Goal: Information Seeking & Learning: Check status

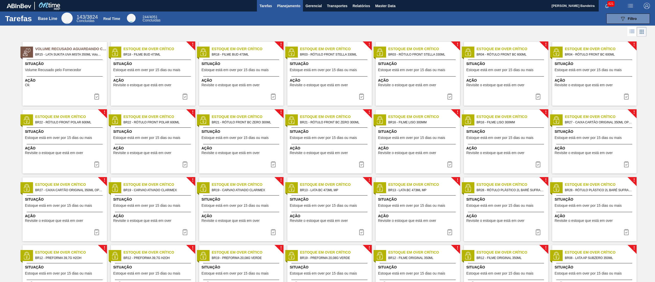
click at [287, 8] on span "Planejamento" at bounding box center [288, 6] width 23 height 6
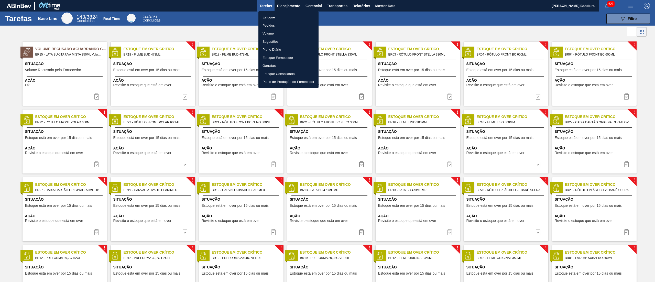
click at [288, 14] on li "Estoque" at bounding box center [289, 17] width 60 height 8
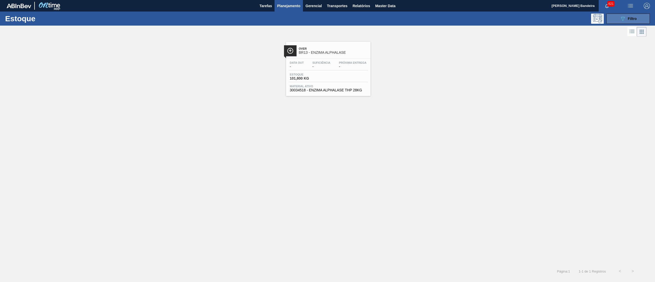
click at [634, 16] on div "089F7B8B-B2A5-4AFE-B5C0-19BA573D28AC Filtro" at bounding box center [628, 19] width 17 height 6
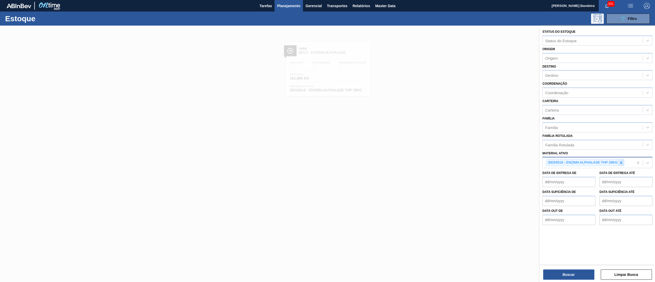
click at [621, 162] on icon at bounding box center [622, 163] width 4 height 4
paste ativo "ROTULO PLAST. GUARANA 1L H 2PACK1L"
type ativo "ROTULO PLAST. GUARANA 1L H 2PACK1L"
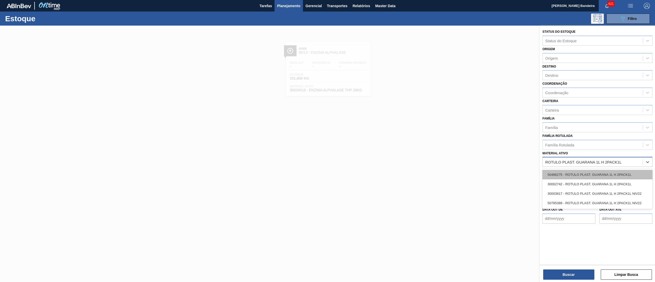
click at [613, 177] on div "50486275 - ROTULO PLAST. GUARANA 1L H 2PACK1L" at bounding box center [598, 174] width 110 height 9
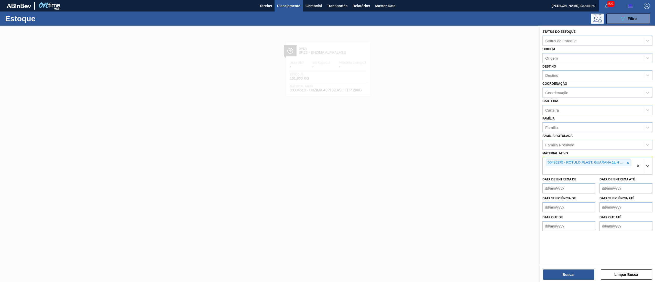
paste ativo "ROTULO PLAST. GUARANA 1L H 2PACK1L"
type ativo "ROTULO PLAST. GUARANA 1L H 2PACK1L"
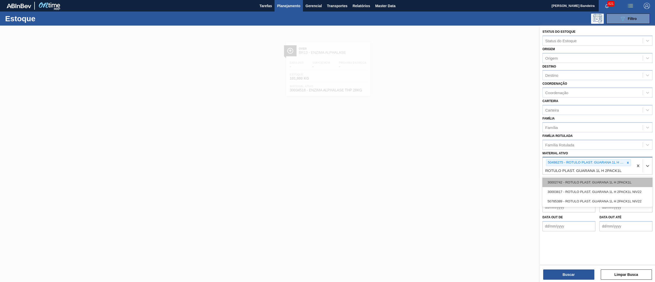
click at [606, 183] on div "30002742 - ROTULO PLAST. GUARANA 1L H 2PACK1L" at bounding box center [598, 182] width 110 height 9
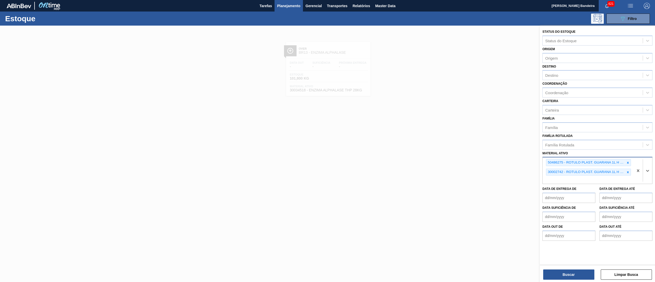
paste ativo "ROTULO PLAST. GUARANA 1L H 2PACK1L"
type ativo "ROTULO PLAST. GUARANA 1L H 2PACK1L"
click at [604, 195] on div "30003817 - ROTULO PLAST. GUARANA 1L H 2PACK1L NIV22" at bounding box center [598, 191] width 110 height 9
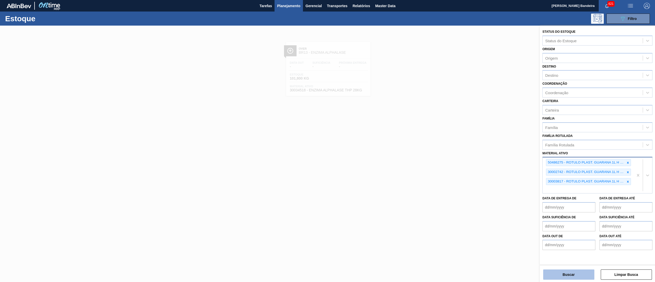
click at [572, 274] on button "Buscar" at bounding box center [569, 275] width 51 height 10
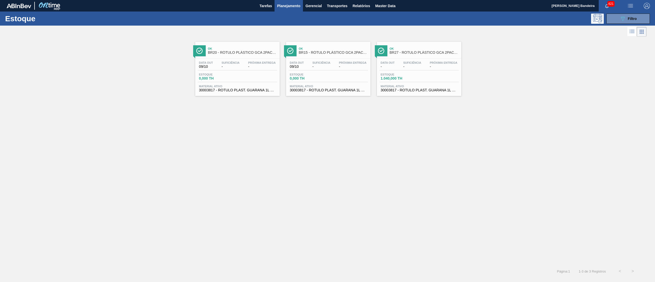
click at [408, 52] on span "BR27 - RÓTULO PLÁSTICO GCA 2PACK1L H" at bounding box center [424, 53] width 69 height 4
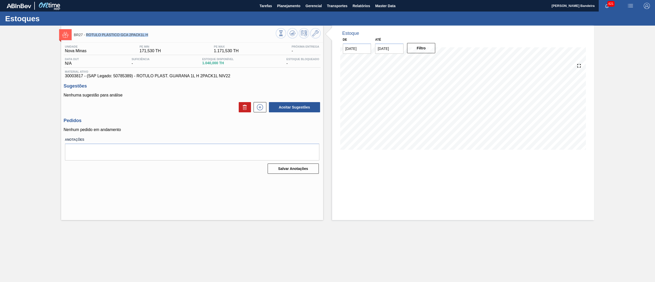
drag, startPoint x: 155, startPoint y: 33, endPoint x: 87, endPoint y: 34, distance: 67.9
click at [87, 34] on span "BR27 - RÓTULO PLÁSTICO GCA 2PACK1L H" at bounding box center [175, 35] width 202 height 4
copy span "RÓTULO PLÁSTICO GCA 2PACK1L H"
click at [283, 6] on span "Planejamento" at bounding box center [288, 6] width 23 height 6
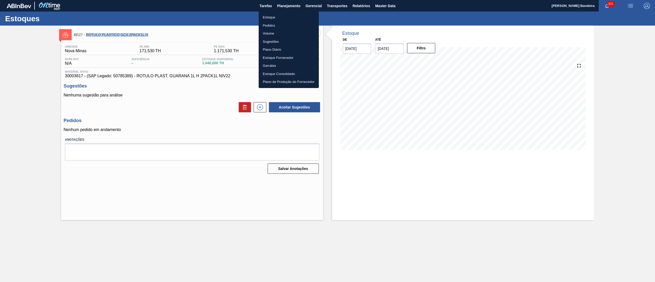
click at [280, 17] on li "Estoque" at bounding box center [289, 17] width 60 height 8
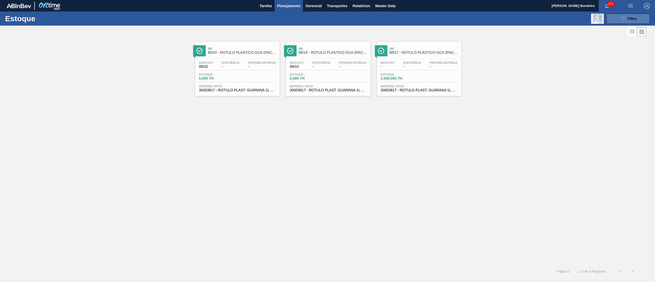
click at [615, 19] on button "089F7B8B-B2A5-4AFE-B5C0-19BA573D28AC Filtro" at bounding box center [629, 19] width 44 height 10
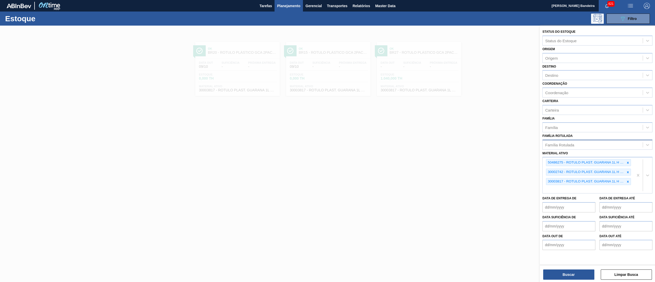
click at [614, 143] on div "Família Rotulada" at bounding box center [593, 144] width 100 height 7
paste Rotulada "RÓTULO PLÁSTICO GCA 2PACK1L H"
type Rotulada "RÓTULO PLÁSTICO GCA 2PACK1L H"
click at [613, 154] on div "RÓTULO PLÁSTICO GCA 2PACK1L H" at bounding box center [598, 157] width 110 height 9
click at [627, 164] on icon at bounding box center [628, 164] width 4 height 4
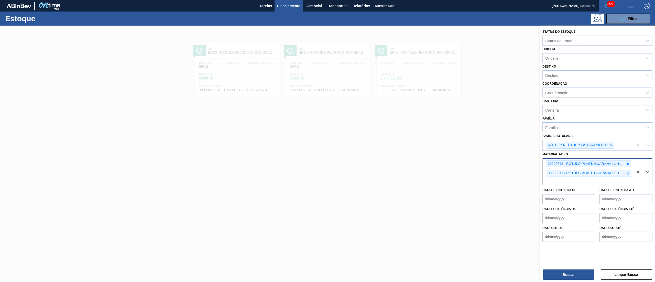
click at [627, 164] on icon at bounding box center [628, 164] width 4 height 4
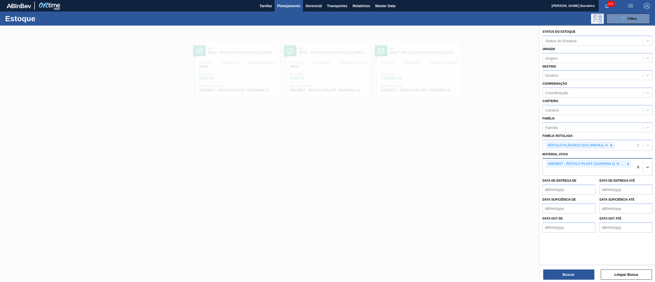
click at [627, 164] on icon at bounding box center [628, 164] width 4 height 4
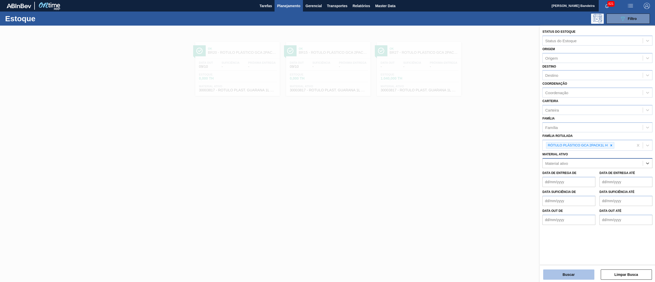
click at [575, 274] on button "Buscar" at bounding box center [569, 275] width 51 height 10
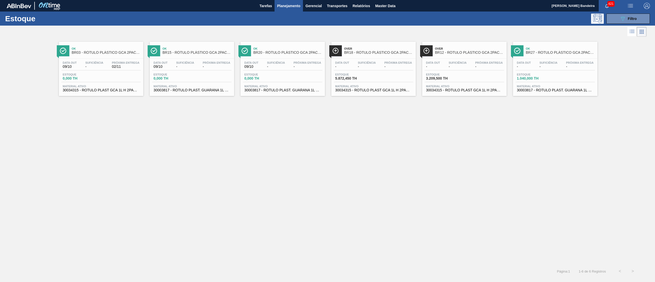
click at [111, 94] on div "Ok BR03 - RÓTULO PLÁSTICO GCA 2PACK1L H Data out 09/10 Suficiência - Próxima En…" at bounding box center [101, 69] width 84 height 54
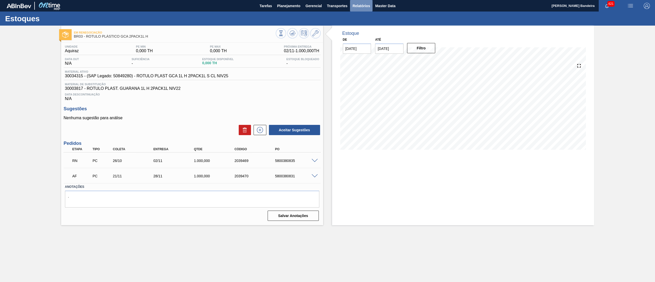
click at [363, 9] on button "Relatórios" at bounding box center [361, 6] width 23 height 12
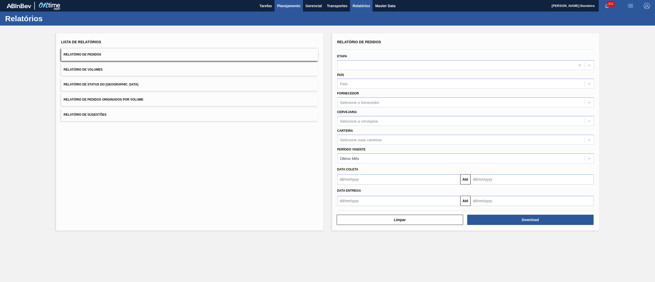
click at [289, 8] on span "Planejamento" at bounding box center [288, 6] width 23 height 6
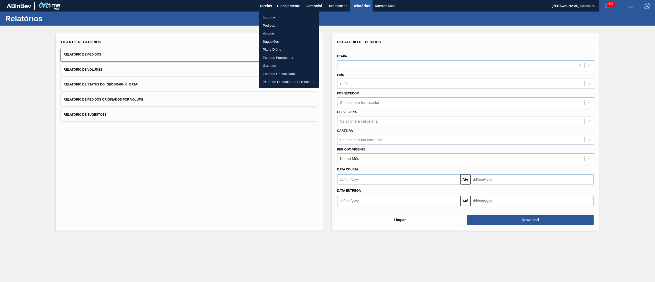
click at [282, 17] on li "Estoque" at bounding box center [289, 17] width 60 height 8
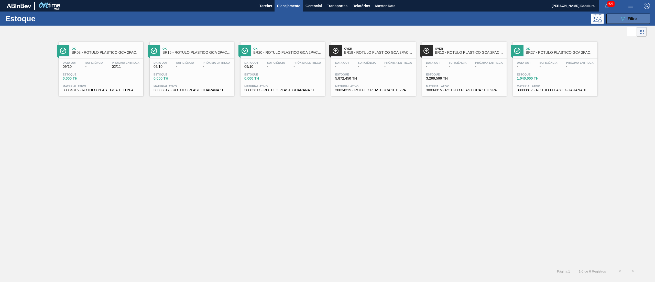
click at [618, 21] on button "089F7B8B-B2A5-4AFE-B5C0-19BA573D28AC Filtro" at bounding box center [629, 19] width 44 height 10
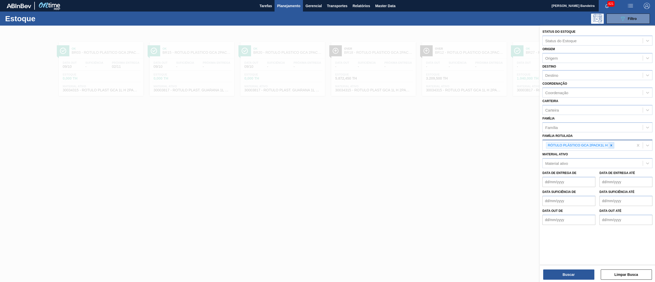
click at [613, 145] on icon at bounding box center [612, 146] width 4 height 4
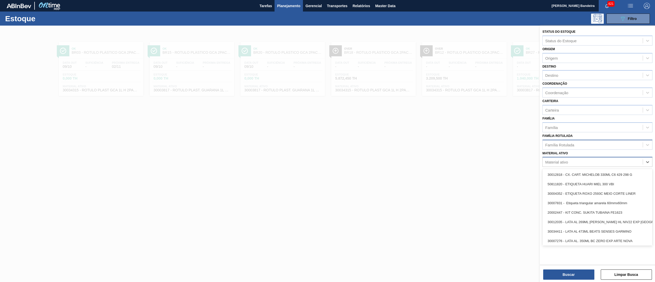
click at [592, 160] on div "Material ativo" at bounding box center [593, 161] width 100 height 7
paste ativo "30036581"
type ativo "30036581"
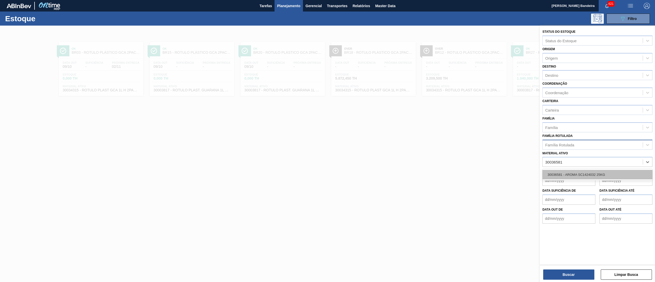
click at [591, 172] on div "30036581 - AROMA SC1424032 25KG" at bounding box center [598, 174] width 110 height 9
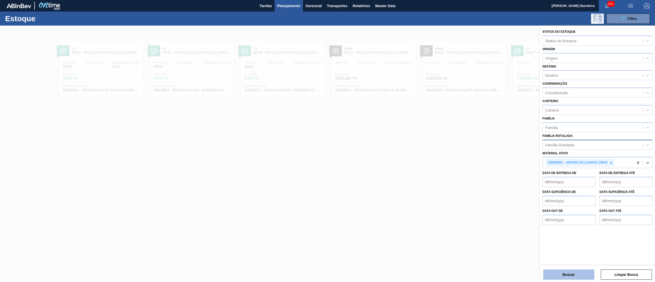
click at [553, 273] on button "Buscar" at bounding box center [569, 275] width 51 height 10
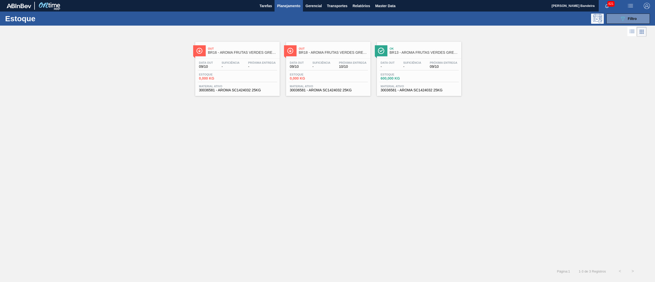
click at [396, 92] on span "30036581 - AROMA SC1424032 25KG" at bounding box center [419, 90] width 77 height 4
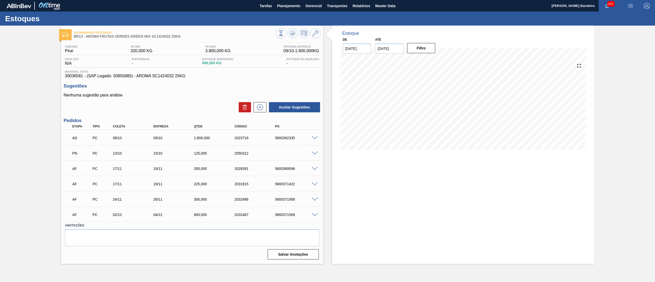
click at [315, 170] on span at bounding box center [315, 169] width 6 height 4
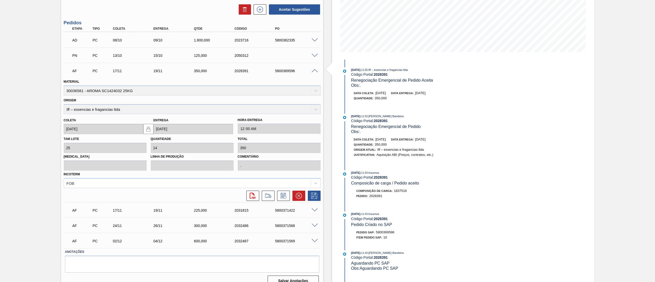
scroll to position [106, 0]
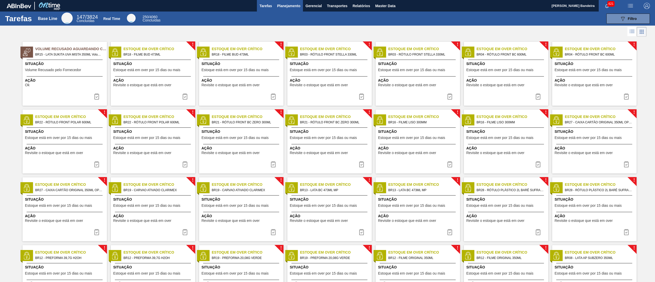
click at [287, 9] on button "Planejamento" at bounding box center [289, 6] width 28 height 12
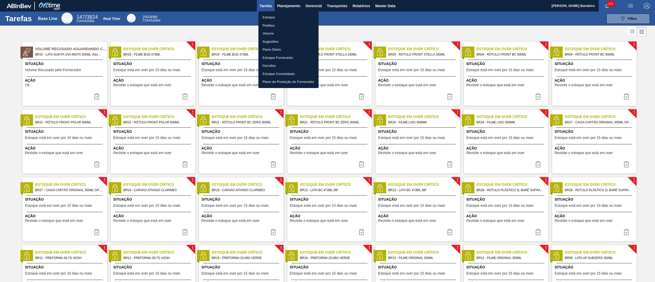
click at [287, 13] on li "Estoque" at bounding box center [289, 17] width 60 height 8
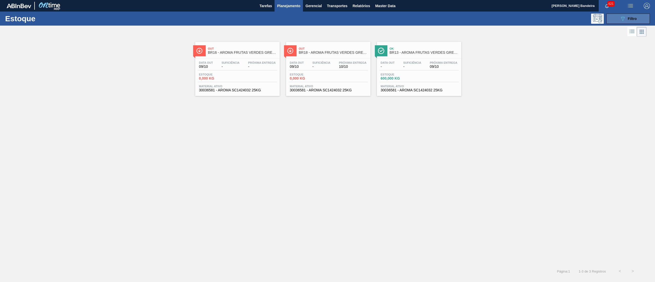
click at [327, 23] on button "089F7B8B-B2A5-4AFE-B5C0-19BA573D28AC Filtro" at bounding box center [629, 19] width 44 height 10
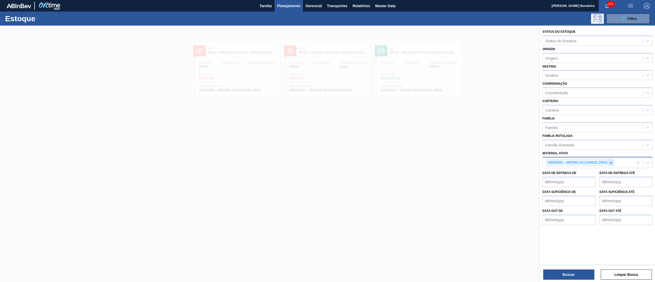
click at [327, 141] on icon at bounding box center [612, 163] width 4 height 4
click at [327, 141] on div "Família Rotulada" at bounding box center [593, 144] width 100 height 7
type Rotulada "uva con"
click at [327, 141] on div "SUCO DE UVA CONCENTRADO" at bounding box center [598, 157] width 110 height 9
click at [327, 141] on button "Buscar" at bounding box center [569, 275] width 51 height 10
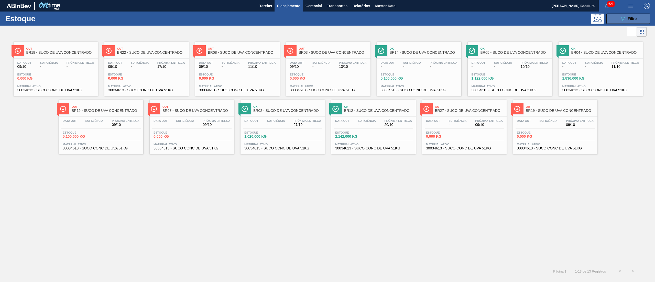
click at [327, 16] on icon "089F7B8B-B2A5-4AFE-B5C0-19BA573D28AC" at bounding box center [623, 19] width 6 height 6
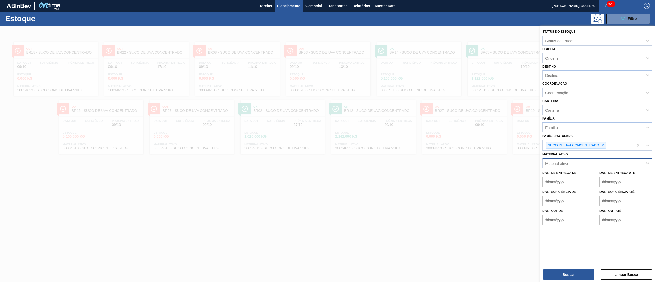
click at [327, 141] on div "SUCO DE UVA CONCENTRADO" at bounding box center [588, 145] width 91 height 10
type Rotulada "uva con"
click at [327, 141] on div "SUCO UVA CONCENTRADO 54,7KG" at bounding box center [598, 158] width 110 height 9
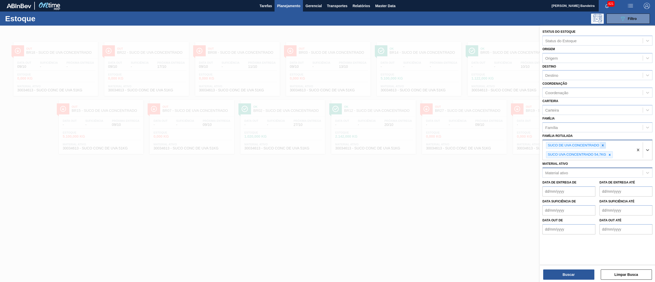
click at [327, 141] on div at bounding box center [603, 145] width 6 height 6
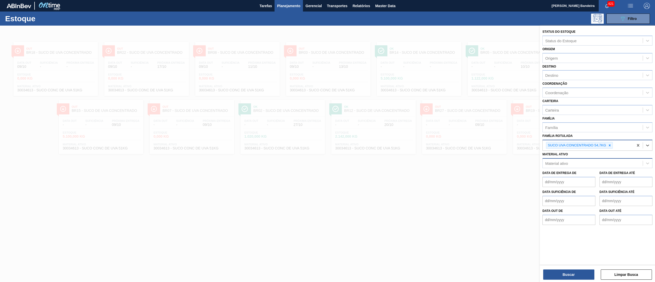
click at [327, 141] on div "Status do Estoque Status do Estoque Origem Origem Destino Destino Coordenação C…" at bounding box center [597, 155] width 115 height 258
click at [327, 141] on button "Buscar" at bounding box center [569, 275] width 51 height 10
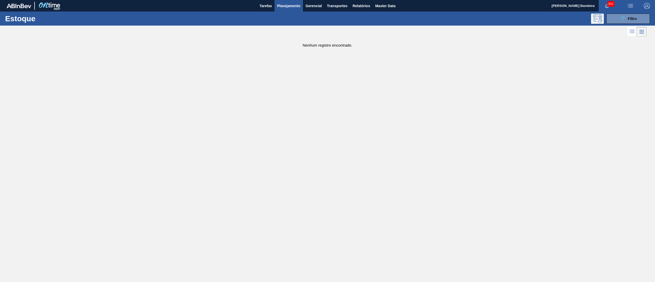
click at [327, 13] on div "Estoque 089F7B8B-B2A5-4AFE-B5C0-19BA573D28AC Filtro" at bounding box center [327, 19] width 655 height 14
click at [327, 17] on span "Filtro" at bounding box center [632, 19] width 9 height 4
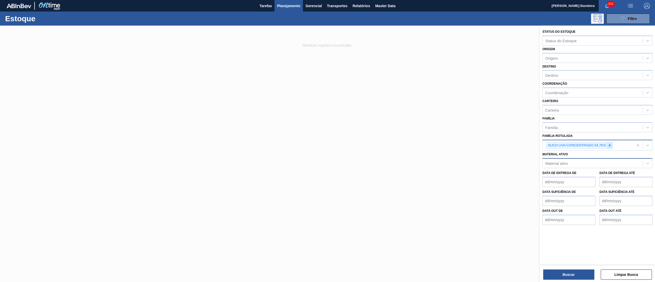
click at [327, 141] on icon at bounding box center [610, 146] width 4 height 4
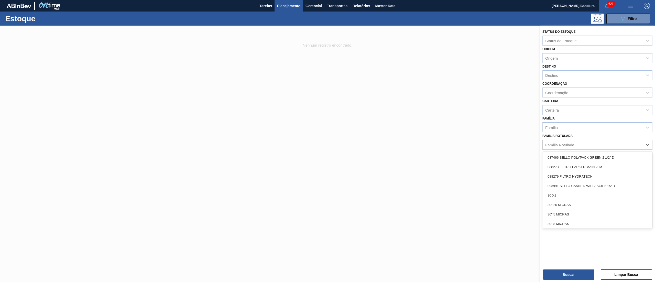
click at [327, 141] on div "Família Rotulada" at bounding box center [560, 145] width 29 height 4
click at [327, 134] on label "Família Rotulada" at bounding box center [558, 136] width 30 height 4
click at [327, 141] on Rotulada "Família Rotulada" at bounding box center [546, 145] width 1 height 4
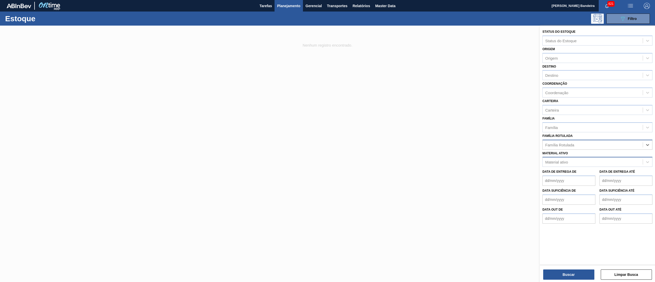
click at [327, 141] on div "Família Rotulada" at bounding box center [560, 145] width 29 height 4
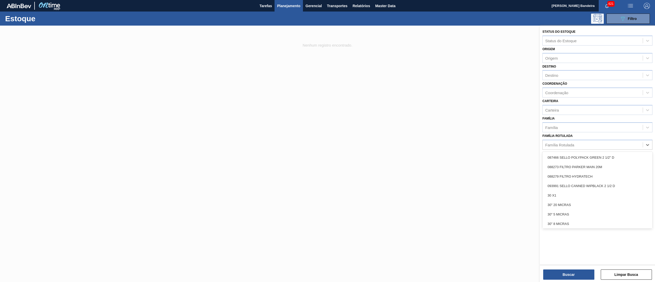
click at [327, 136] on label "Família Rotulada" at bounding box center [558, 136] width 30 height 4
click at [327, 141] on Rotulada "Família Rotulada" at bounding box center [546, 145] width 1 height 4
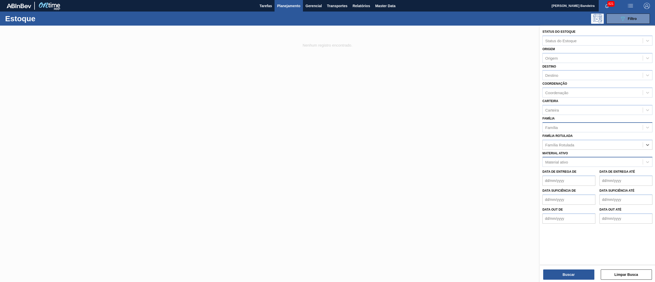
click at [327, 129] on div "Família" at bounding box center [593, 127] width 100 height 7
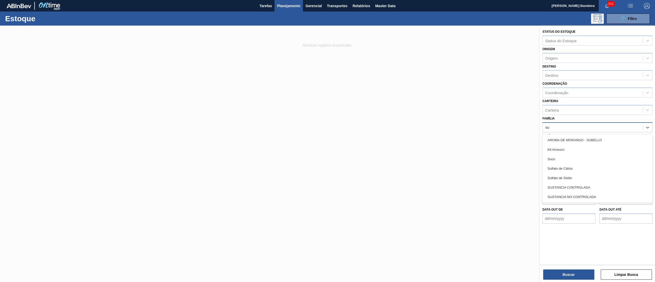
type input "suc"
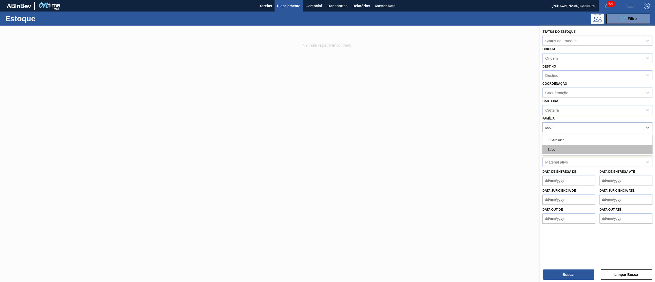
click at [327, 141] on div "Suco" at bounding box center [598, 149] width 110 height 9
click at [327, 72] on div "Destino" at bounding box center [593, 75] width 100 height 7
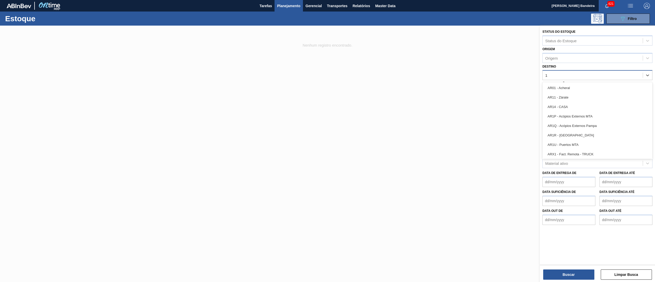
type input "19"
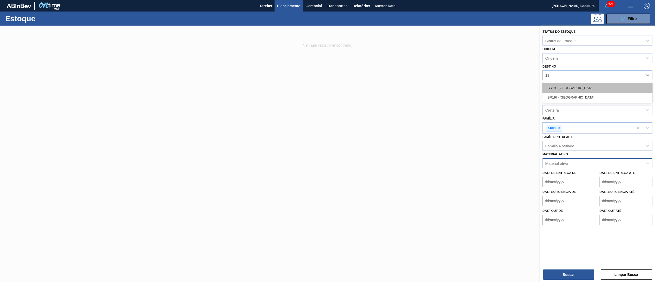
click at [327, 87] on div "BR19 - Nova Rio" at bounding box center [598, 87] width 110 height 9
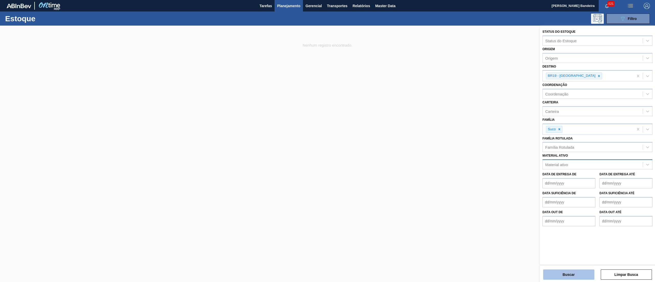
click at [327, 141] on button "Buscar" at bounding box center [569, 275] width 51 height 10
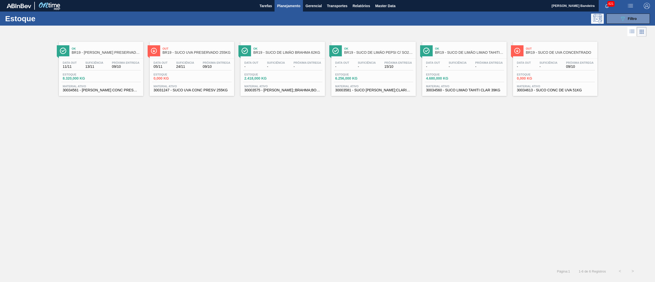
click at [204, 91] on span "30031247 - SUCO UVA CONC PRESV 255KG" at bounding box center [192, 90] width 77 height 4
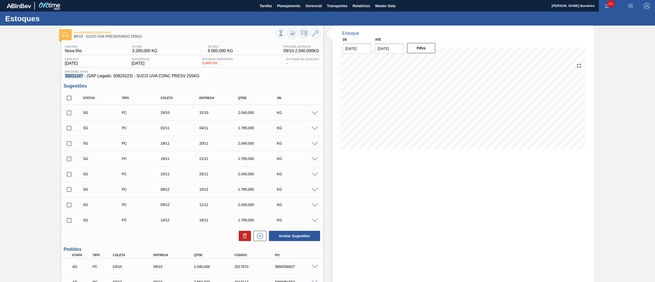
drag, startPoint x: 65, startPoint y: 75, endPoint x: 82, endPoint y: 79, distance: 18.0
click at [82, 78] on span "30031247 - (SAP Legado: 50829223) - SUCO UVA CONC PRESV 255KG" at bounding box center [192, 76] width 254 height 5
copy span "30031247"
click at [287, 6] on span "Planejamento" at bounding box center [288, 6] width 23 height 6
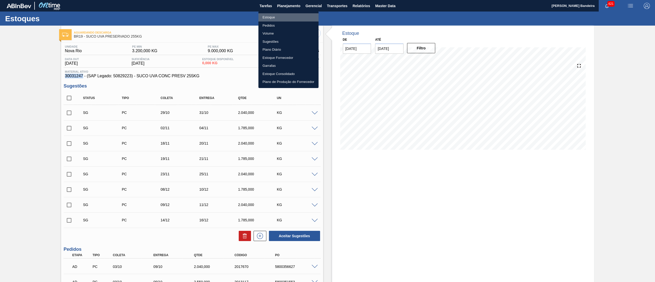
click at [288, 14] on li "Estoque" at bounding box center [289, 17] width 60 height 8
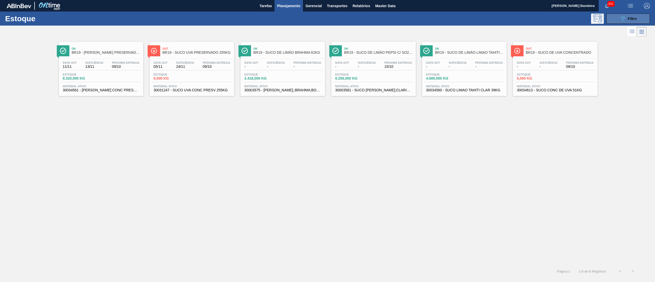
click at [327, 18] on button "089F7B8B-B2A5-4AFE-B5C0-19BA573D28AC Filtro" at bounding box center [629, 19] width 44 height 10
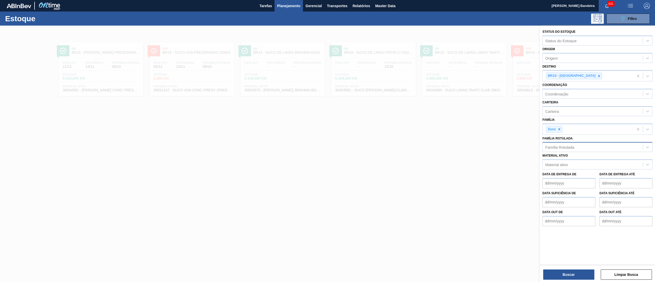
click at [327, 141] on div "Família Rotulada" at bounding box center [560, 147] width 29 height 4
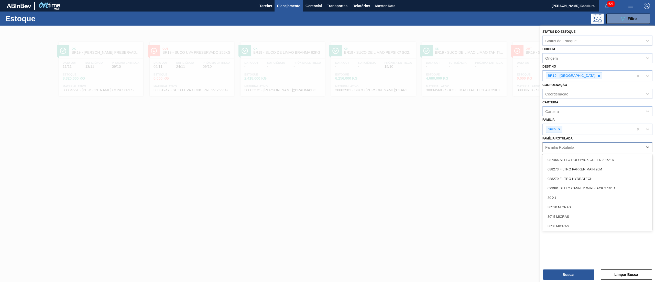
paste Rotulada "30031247"
type Rotulada "30031247"
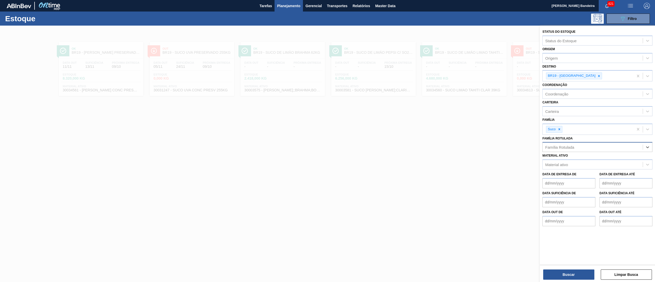
click at [327, 141] on div "Família Rotulada" at bounding box center [598, 147] width 110 height 10
click at [327, 141] on div "Material ativo" at bounding box center [593, 164] width 100 height 7
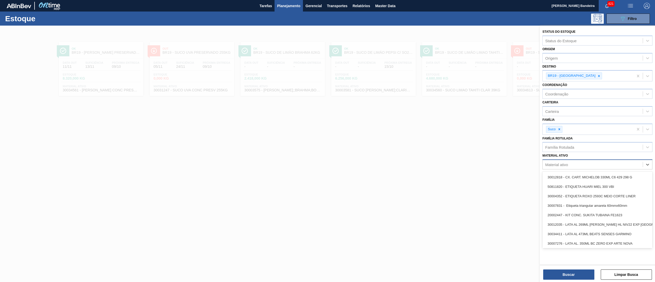
paste ativo "30031247"
type ativo "30031247"
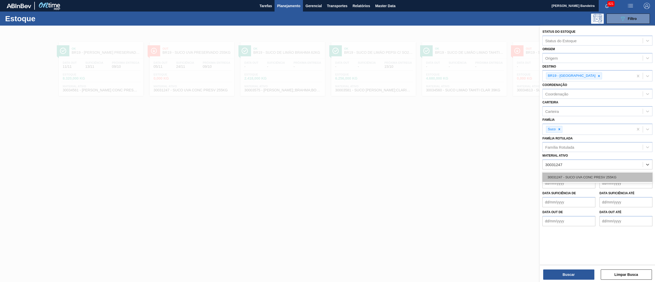
click at [327, 141] on div "30031247 - SUCO UVA CONC PRESV 255KG" at bounding box center [598, 177] width 110 height 9
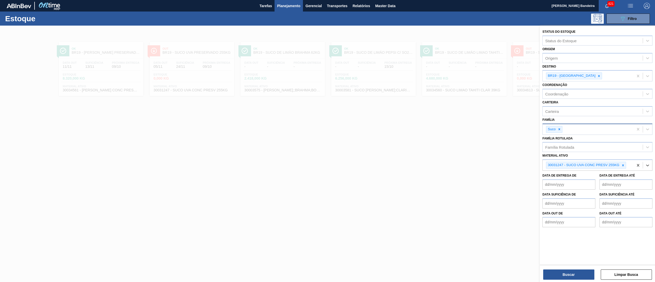
click at [327, 126] on div "Suco" at bounding box center [554, 129] width 16 height 7
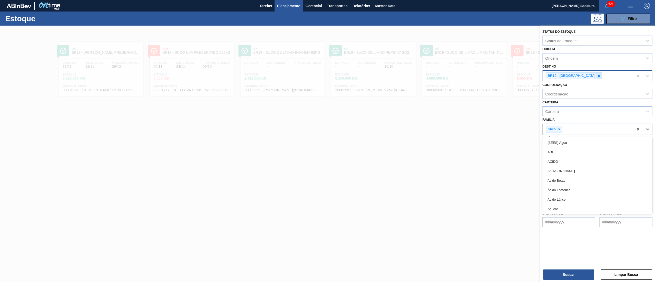
click at [327, 75] on div at bounding box center [600, 76] width 6 height 6
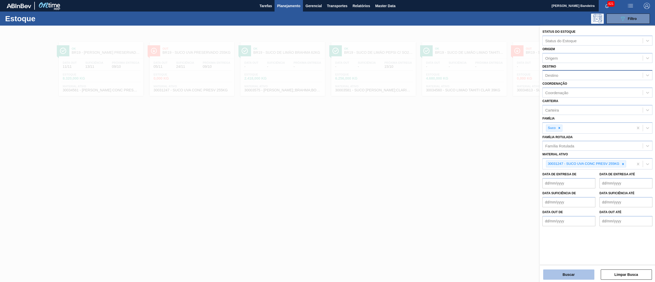
click at [327, 141] on button "Buscar" at bounding box center [569, 275] width 51 height 10
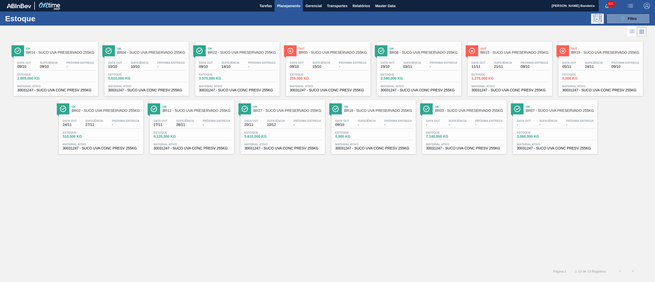
click at [325, 86] on span "Material ativo" at bounding box center [328, 86] width 77 height 3
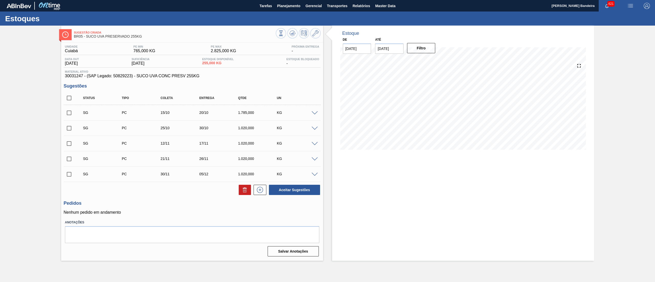
click at [70, 97] on input "checkbox" at bounding box center [69, 98] width 11 height 11
checkbox input "true"
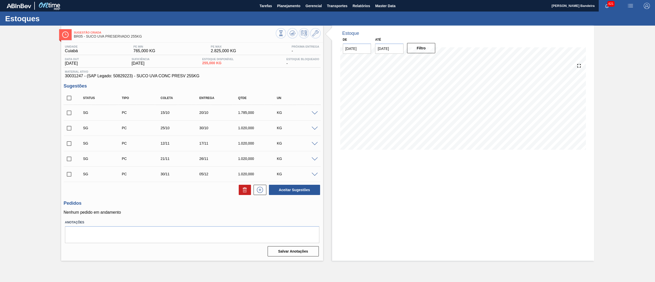
checkbox input "true"
click at [240, 141] on button at bounding box center [245, 190] width 12 height 10
checkbox input "false"
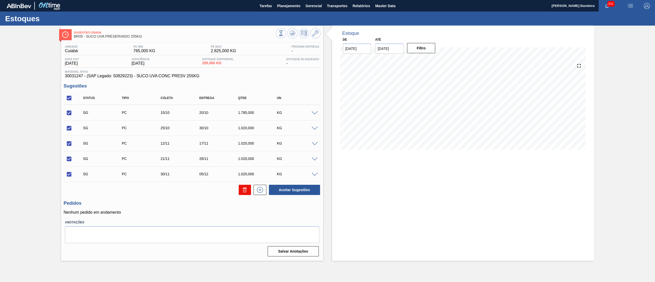
checkbox input "false"
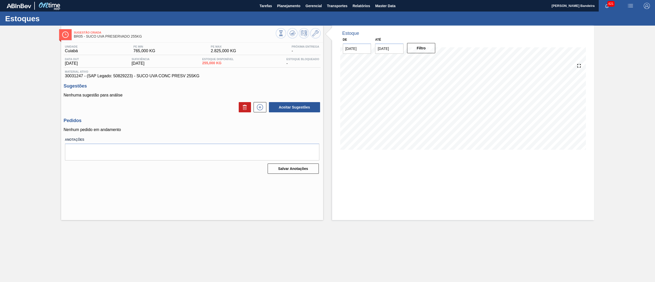
click at [327, 141] on div "Estoque De 09/10/2025 Até 23/10/2025 Filtro" at bounding box center [463, 123] width 262 height 195
